Goal: Information Seeking & Learning: Find specific fact

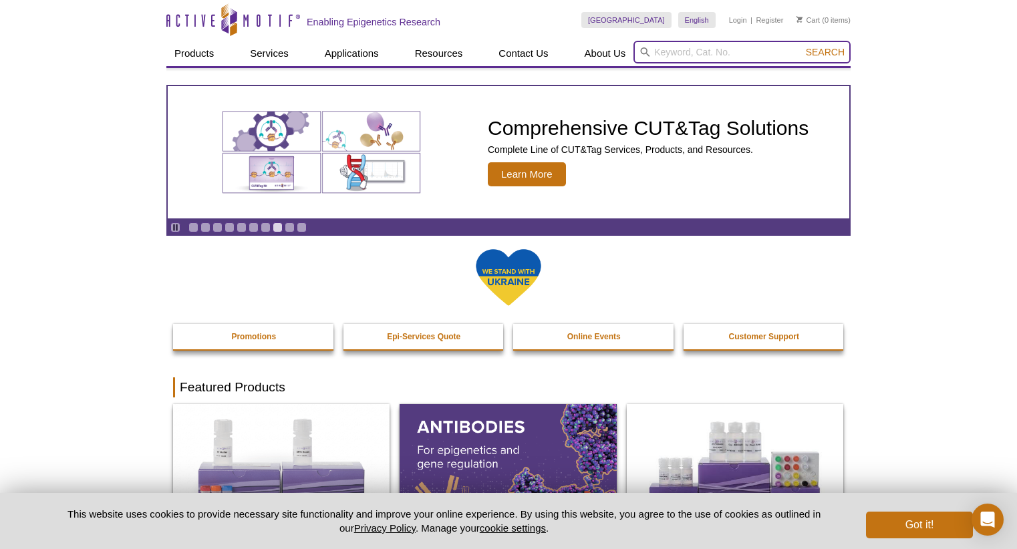
click at [670, 56] on input "search" at bounding box center [742, 52] width 217 height 23
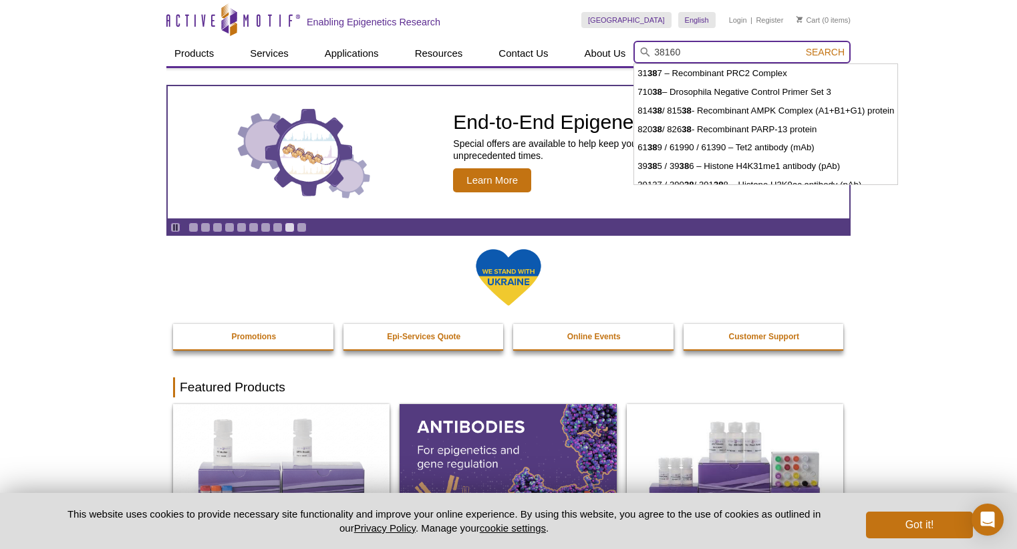
type input "38160"
click at [802, 46] on button "Search" at bounding box center [825, 52] width 47 height 12
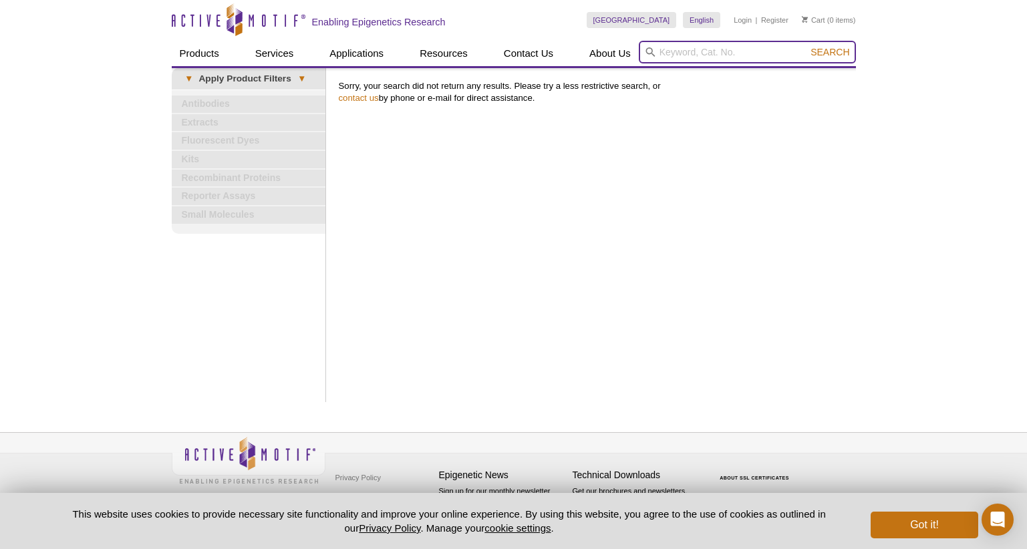
click at [684, 55] on input "search" at bounding box center [747, 52] width 217 height 23
type input "39160"
click at [807, 46] on button "Search" at bounding box center [830, 52] width 47 height 12
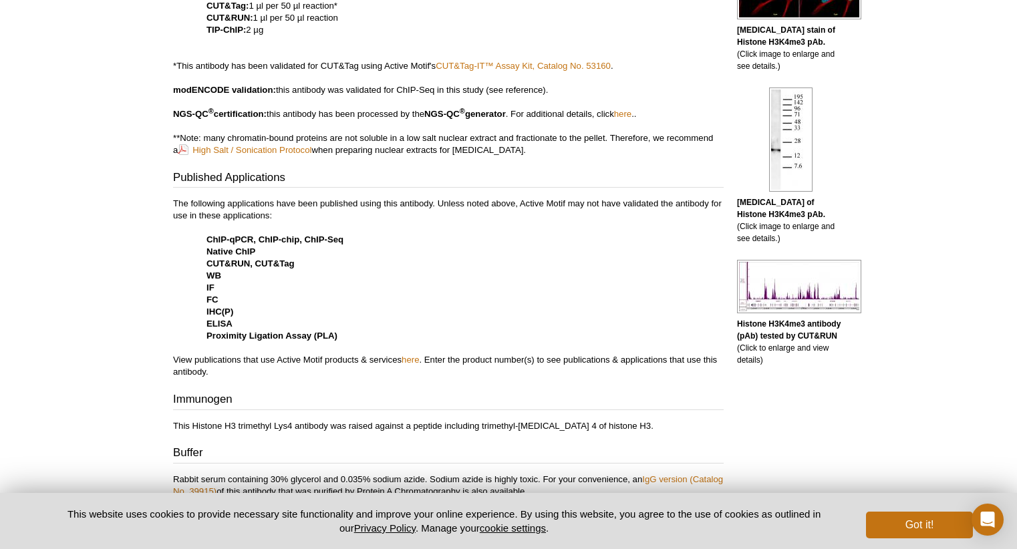
scroll to position [485, 0]
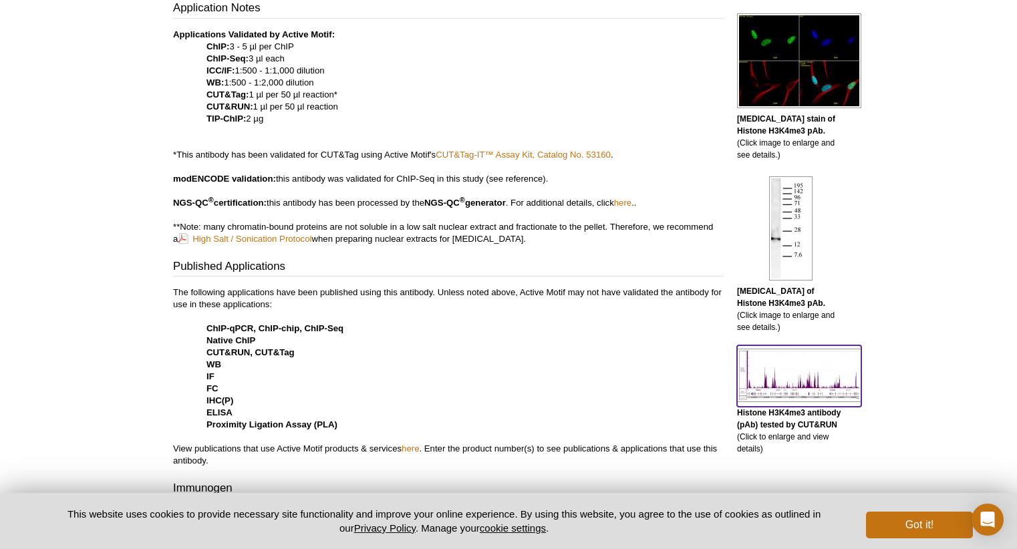
click at [776, 356] on img at bounding box center [799, 375] width 124 height 53
